Goal: Information Seeking & Learning: Check status

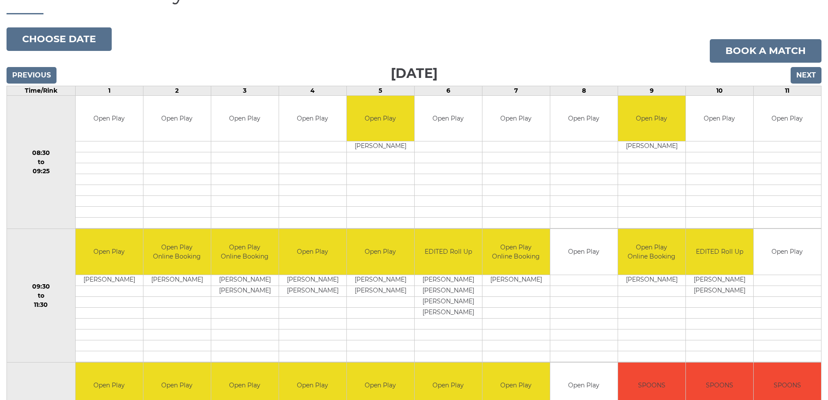
scroll to position [43, 0]
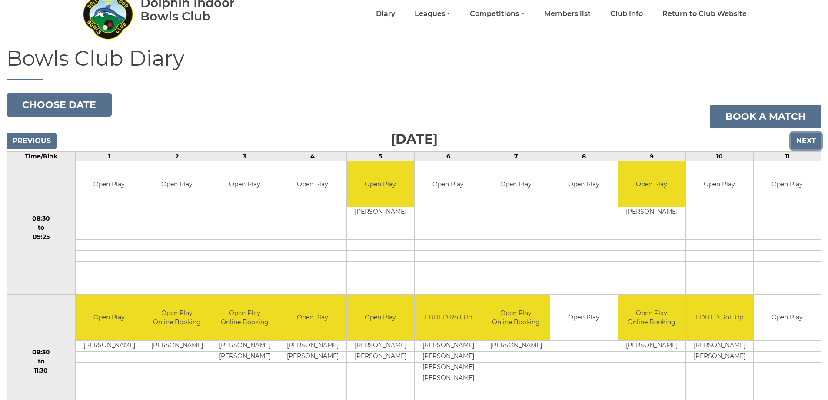
click at [805, 139] on input "Next" at bounding box center [806, 141] width 31 height 17
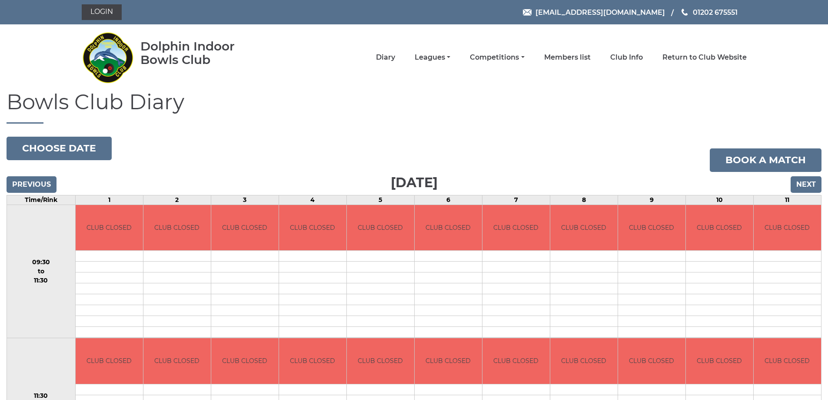
click at [809, 187] on input "Next" at bounding box center [806, 184] width 31 height 17
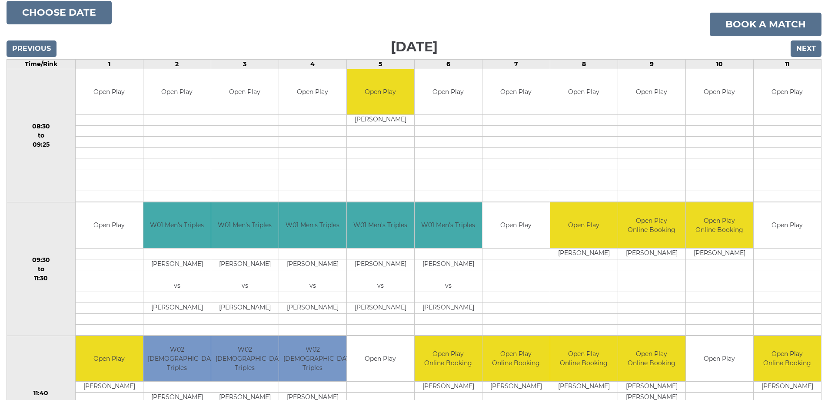
scroll to position [130, 0]
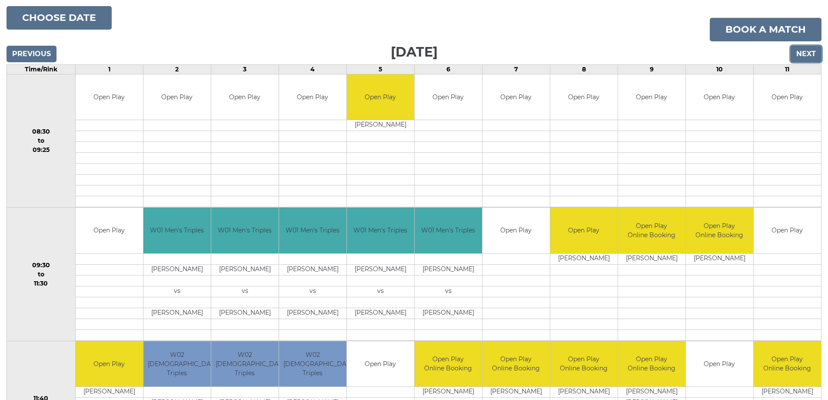
click at [804, 47] on input "Next" at bounding box center [806, 54] width 31 height 17
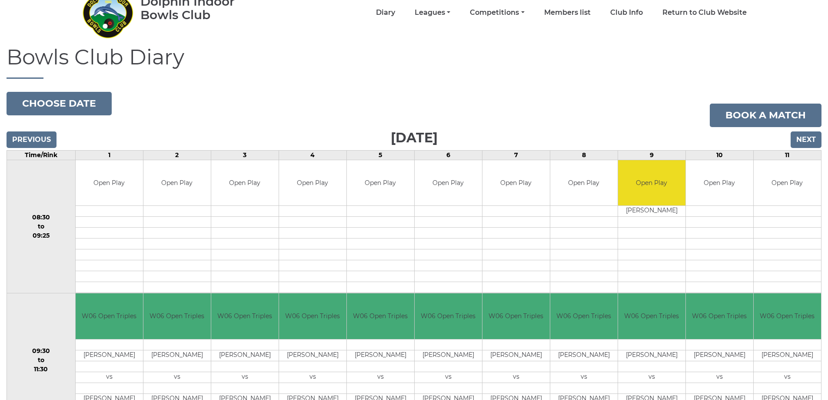
scroll to position [43, 0]
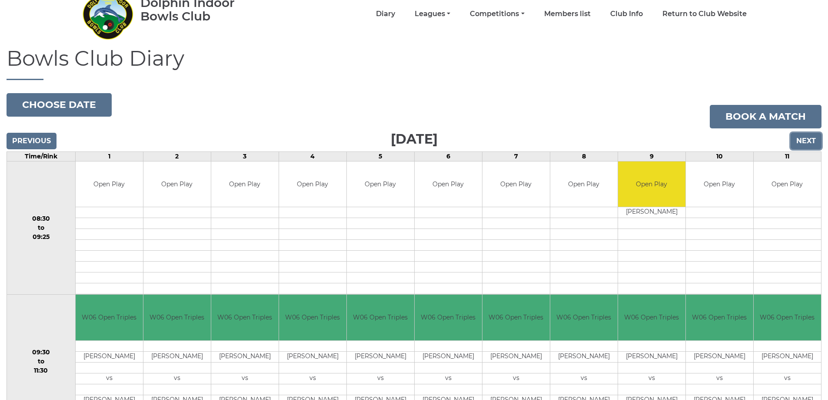
click at [802, 141] on input "Next" at bounding box center [806, 141] width 31 height 17
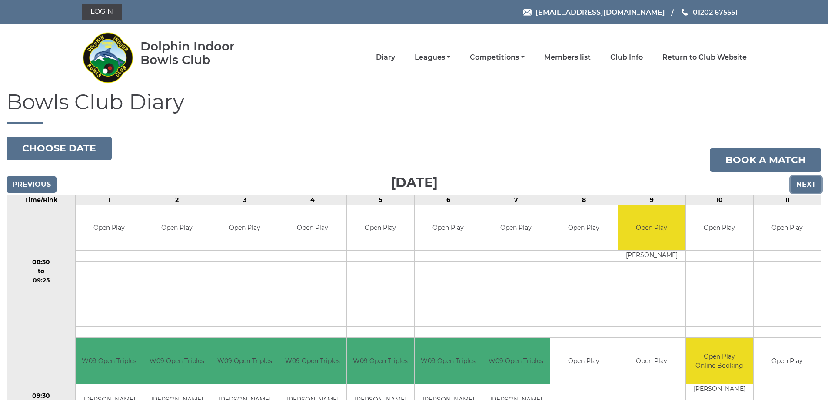
click at [800, 181] on input "Next" at bounding box center [806, 184] width 31 height 17
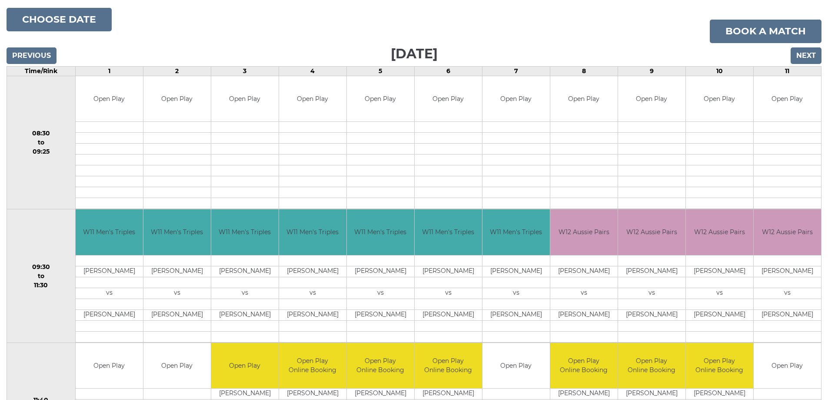
scroll to position [43, 0]
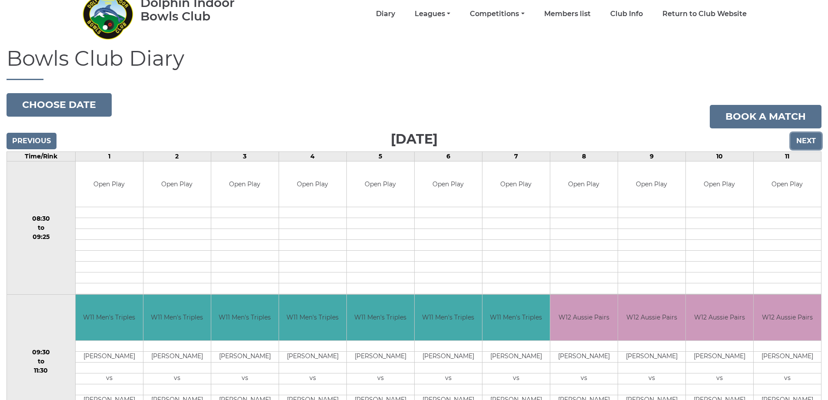
click at [809, 135] on input "Next" at bounding box center [806, 141] width 31 height 17
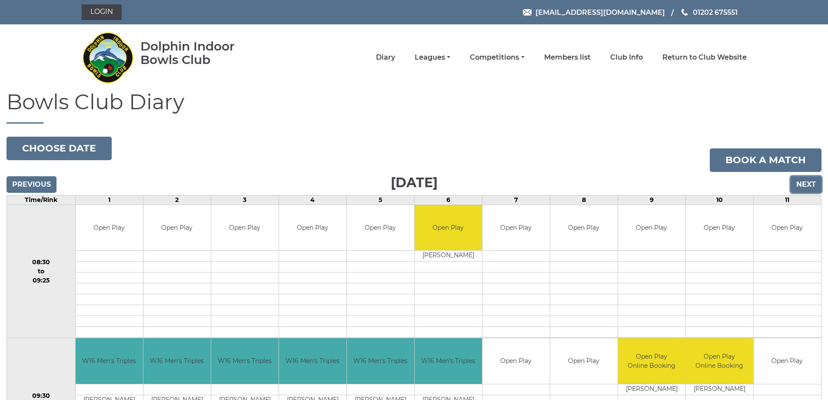
click at [799, 185] on input "Next" at bounding box center [806, 184] width 31 height 17
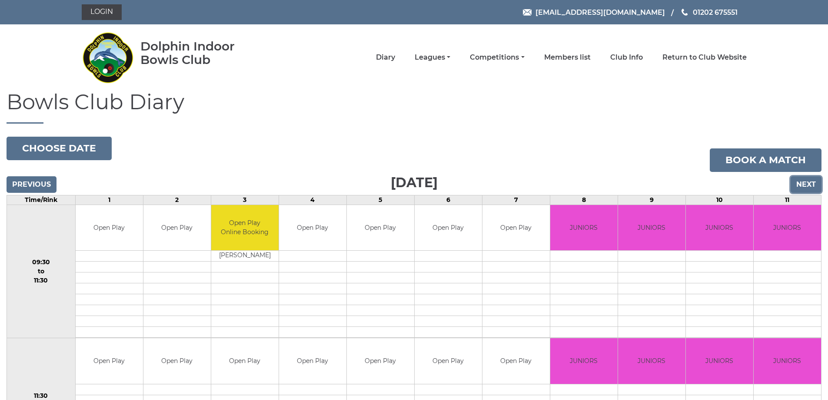
click at [817, 184] on input "Next" at bounding box center [806, 184] width 31 height 17
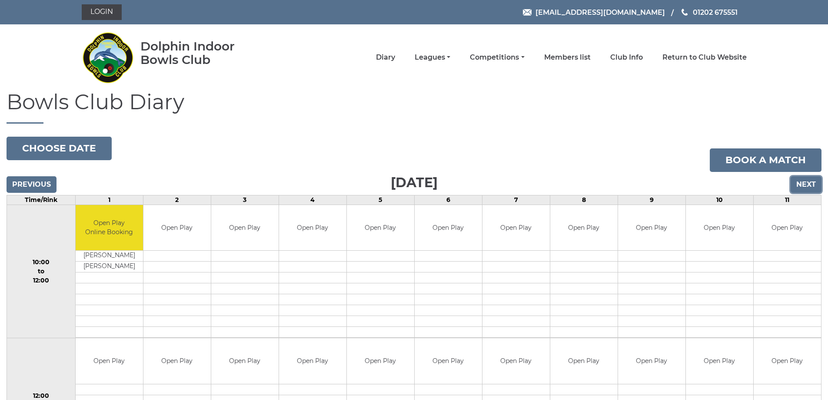
click at [803, 186] on input "Next" at bounding box center [806, 184] width 31 height 17
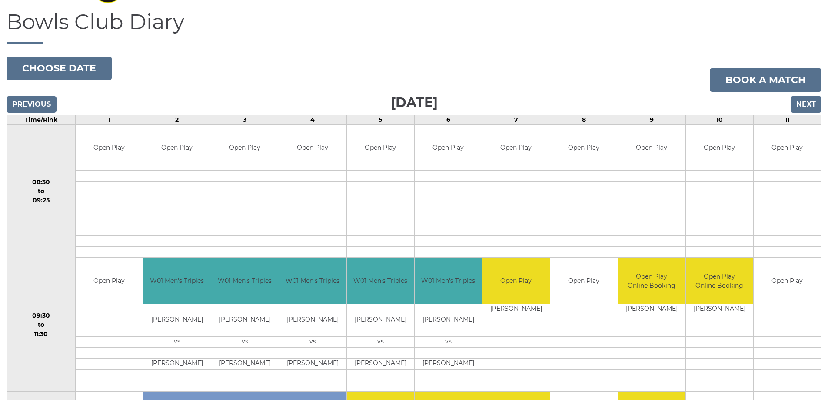
scroll to position [43, 0]
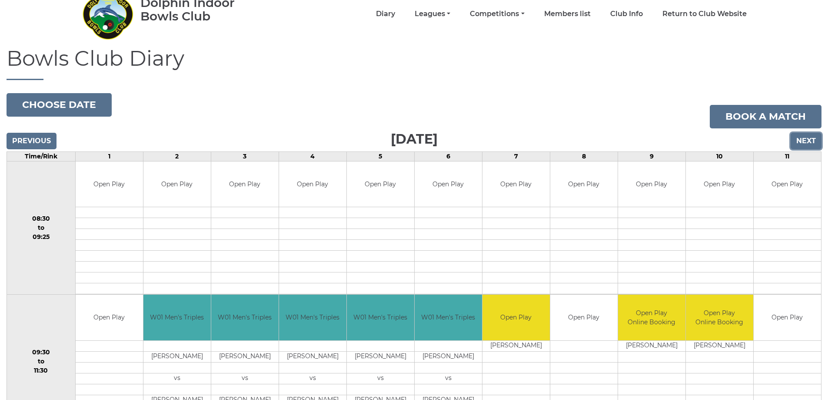
click at [801, 139] on input "Next" at bounding box center [806, 141] width 31 height 17
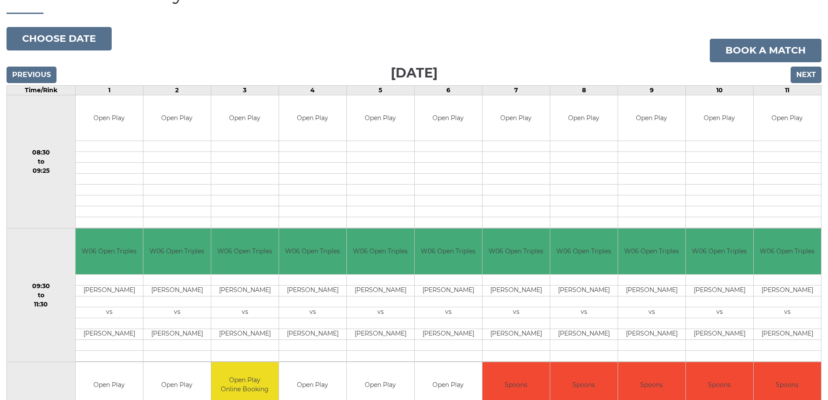
scroll to position [87, 0]
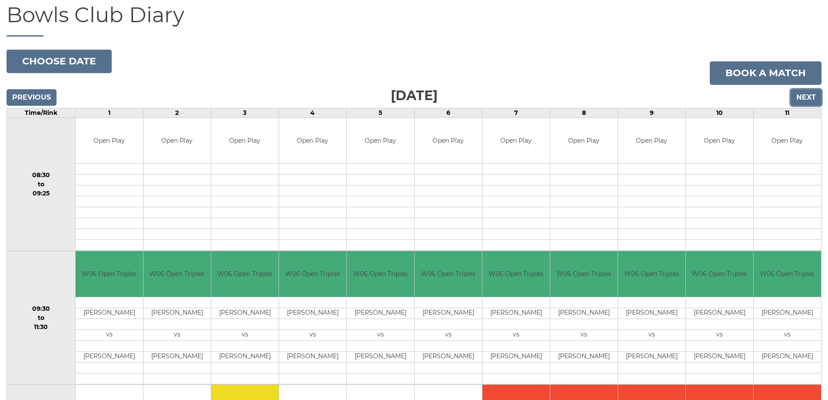
click at [810, 95] on input "Next" at bounding box center [806, 97] width 31 height 17
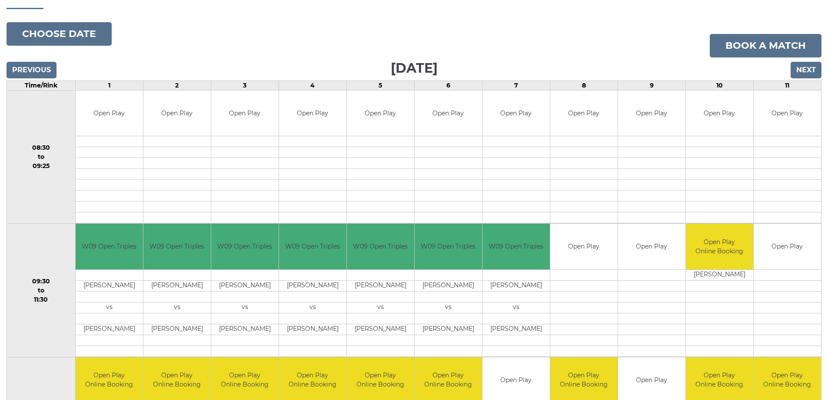
scroll to position [43, 0]
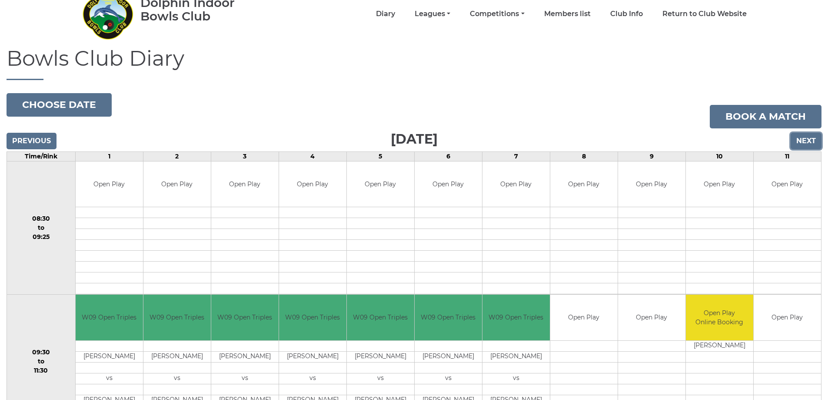
click at [802, 140] on input "Next" at bounding box center [806, 141] width 31 height 17
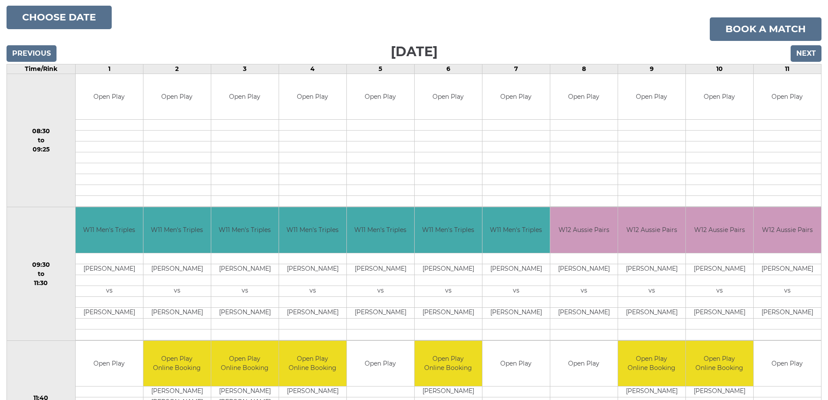
scroll to position [130, 0]
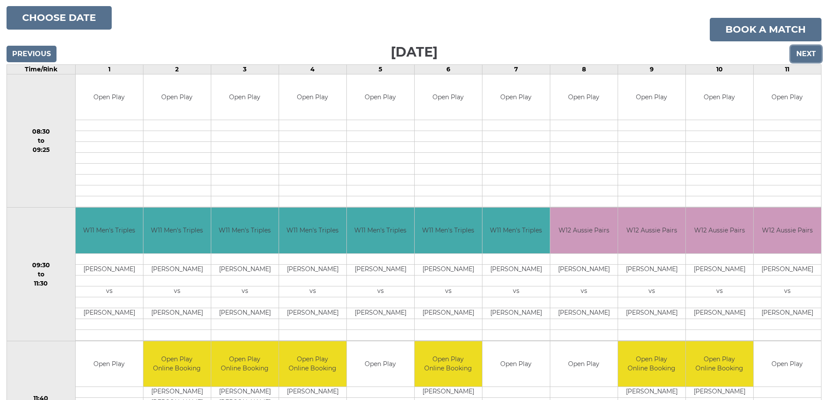
click at [805, 53] on input "Next" at bounding box center [806, 54] width 31 height 17
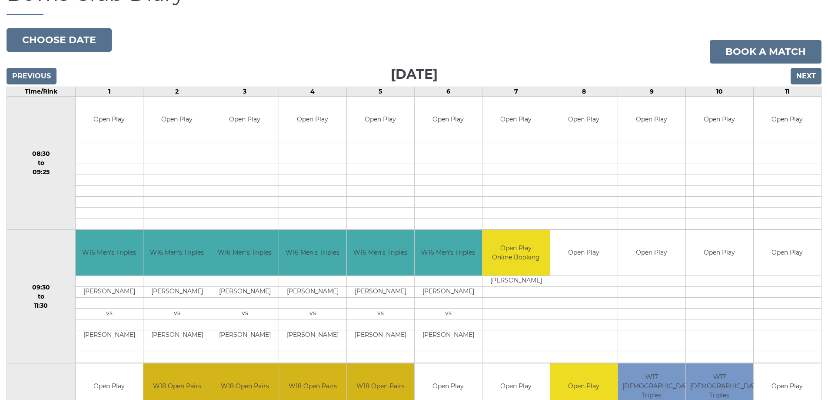
scroll to position [87, 0]
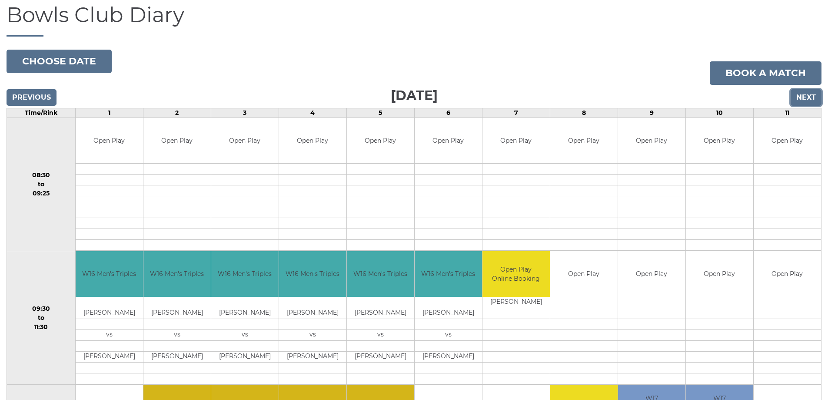
click at [803, 96] on input "Next" at bounding box center [806, 97] width 31 height 17
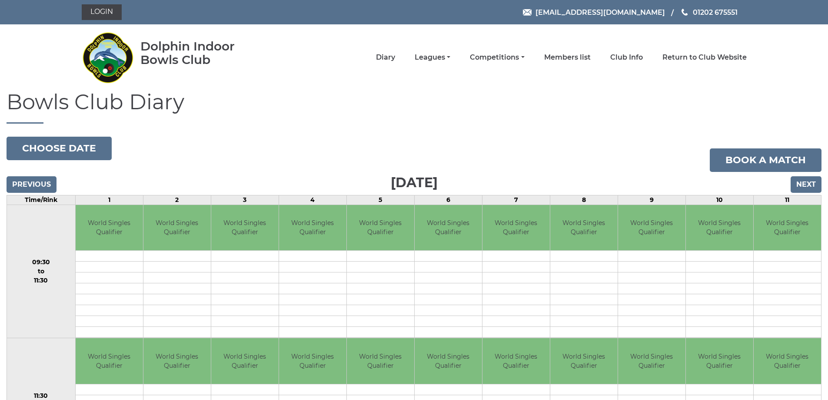
click at [803, 96] on h1 "Bowls Club Diary" at bounding box center [414, 106] width 815 height 33
click at [806, 180] on input "Next" at bounding box center [806, 184] width 31 height 17
drag, startPoint x: 0, startPoint y: 0, endPoint x: 806, endPoint y: 180, distance: 825.6
click at [806, 180] on input "Next" at bounding box center [806, 184] width 31 height 17
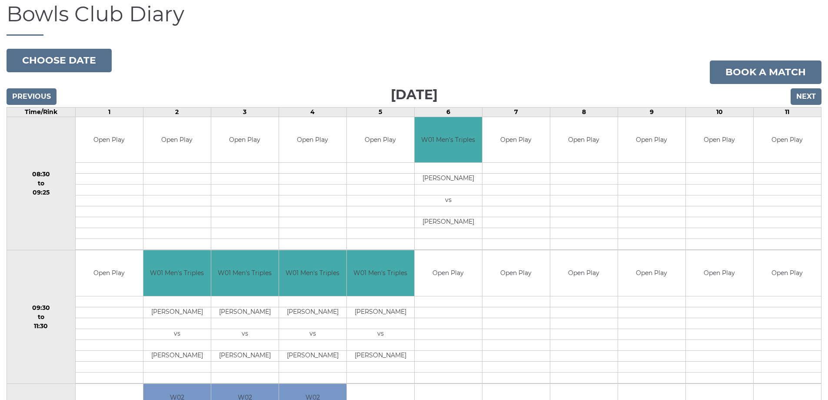
scroll to position [87, 0]
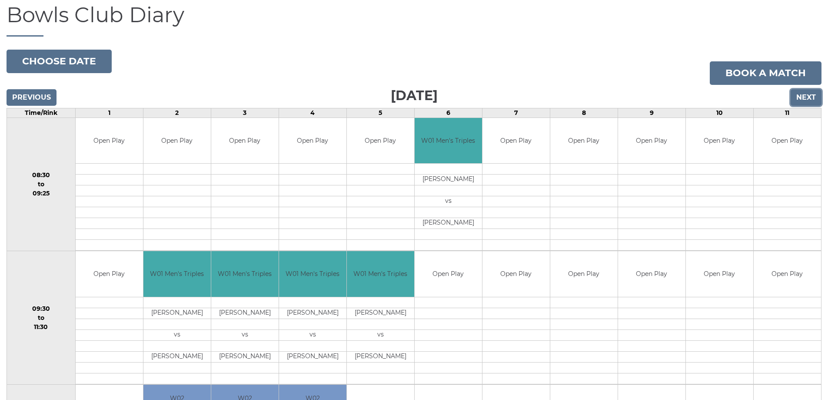
click at [804, 97] on input "Next" at bounding box center [806, 97] width 31 height 17
